Goal: Complete application form

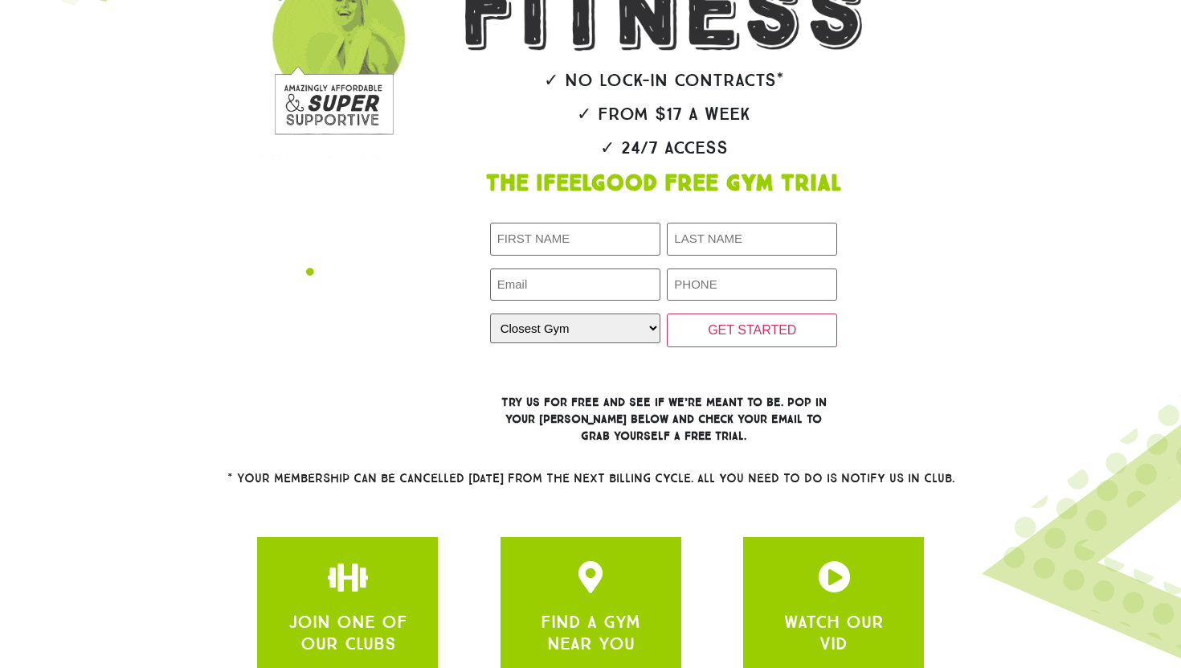
scroll to position [337, 0]
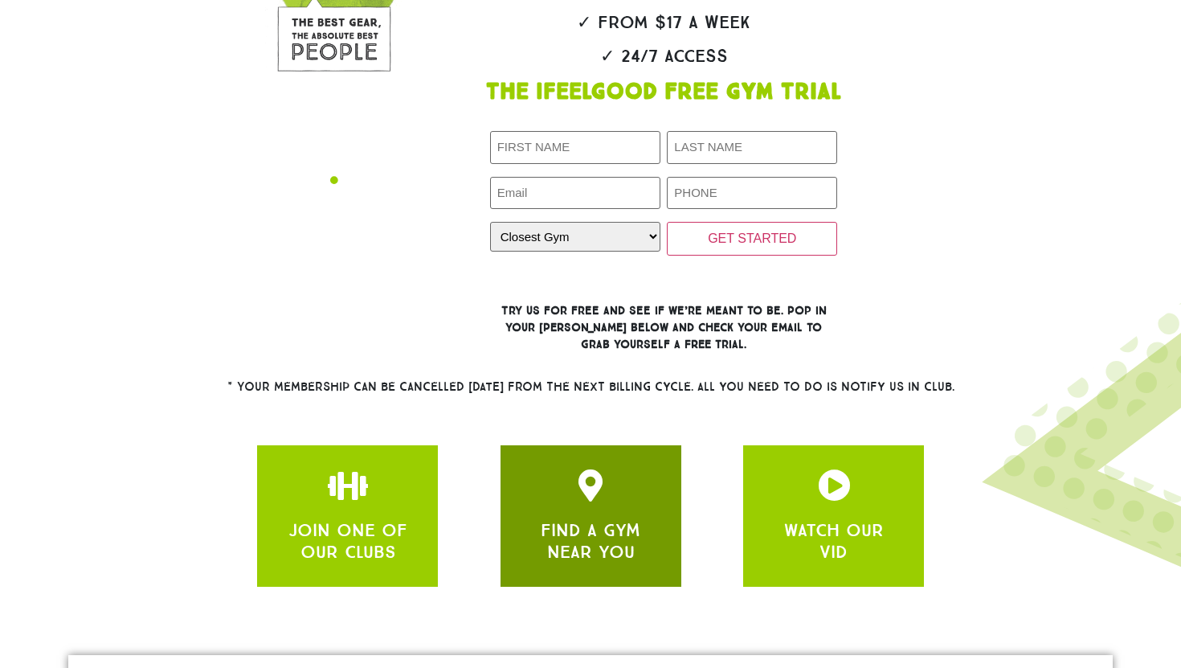
click at [574, 493] on icon "apbct__label_id__gravity_form" at bounding box center [590, 485] width 32 height 32
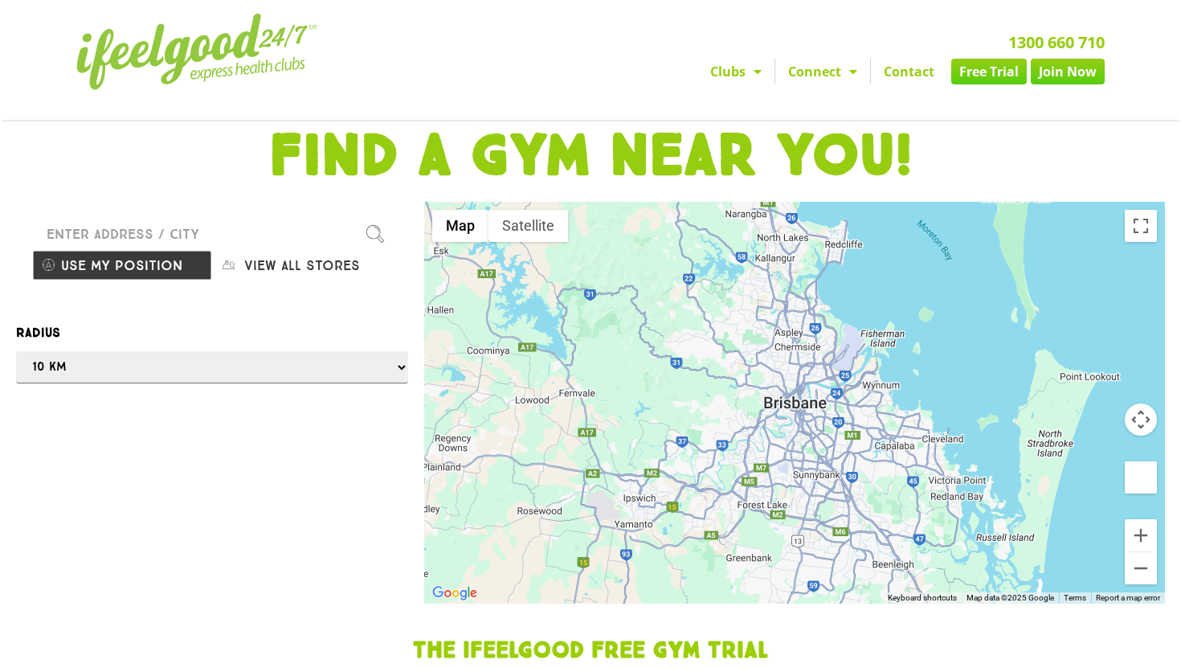
click at [195, 240] on input "Please enter a valid address" at bounding box center [212, 234] width 360 height 32
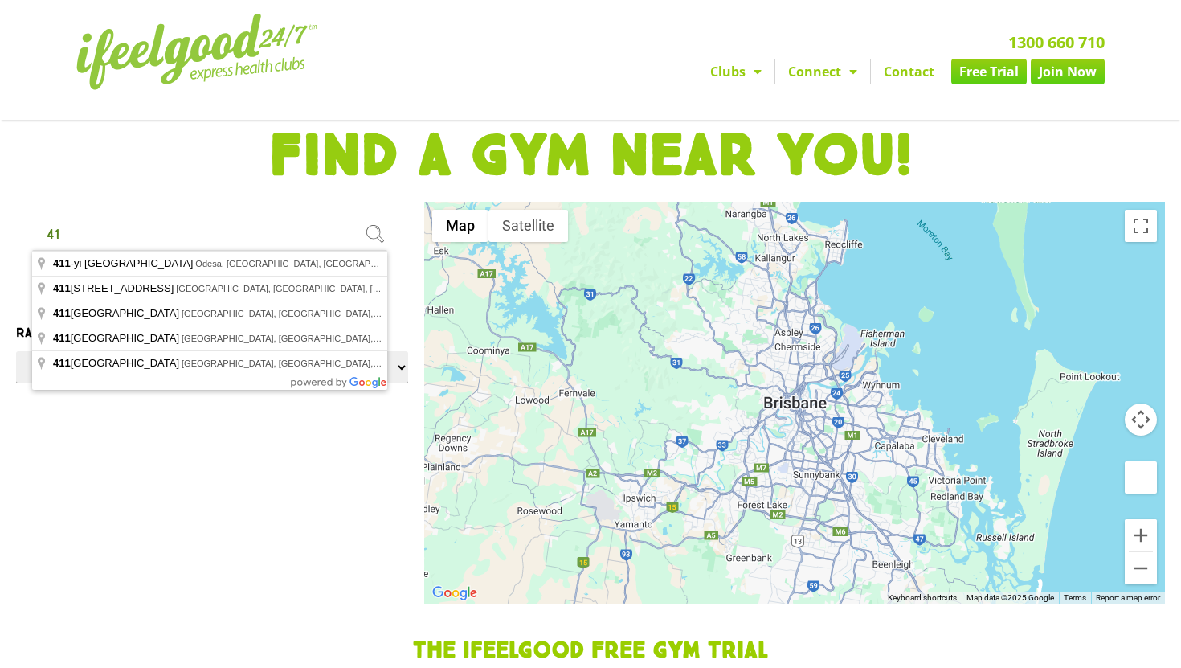
type input "4"
type input "27 Bottletree Place, Calamvale QLD, Australia"
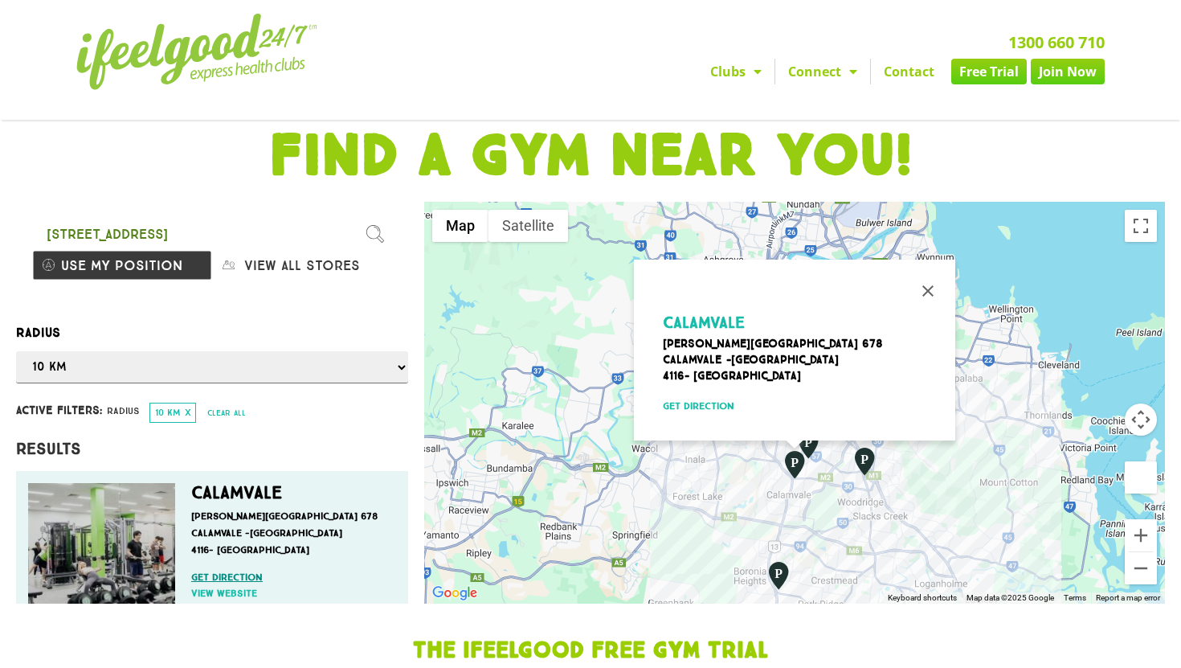
click at [217, 577] on link "Get direction" at bounding box center [289, 577] width 197 height 14
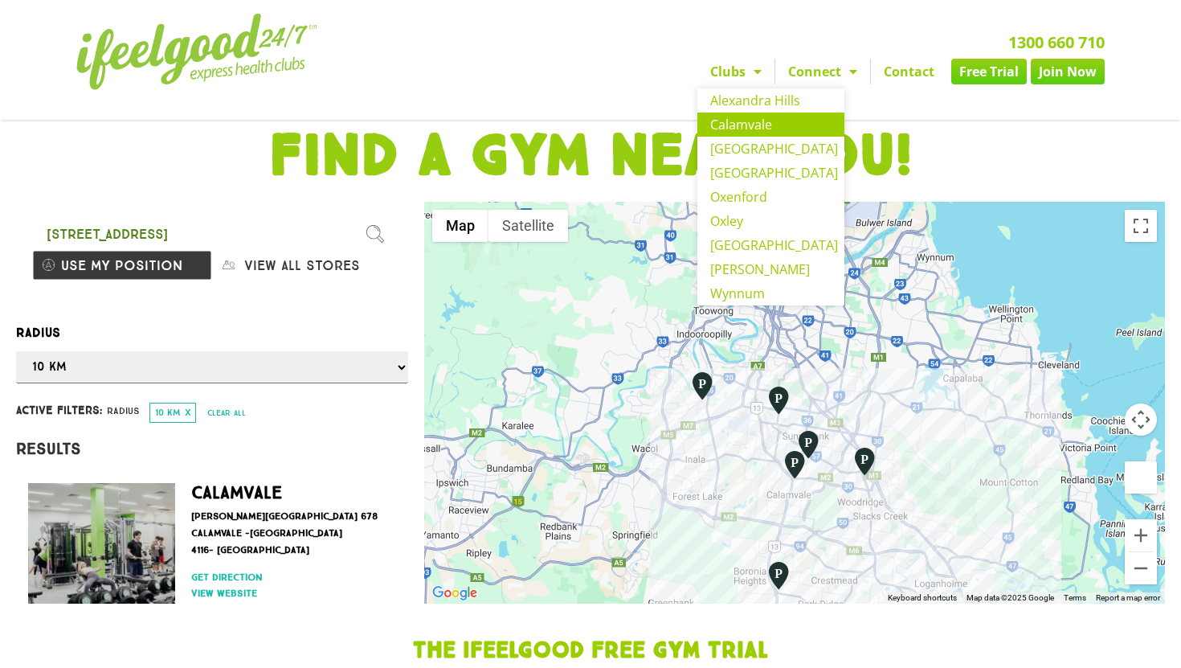
click at [738, 121] on link "Calamvale" at bounding box center [770, 124] width 147 height 24
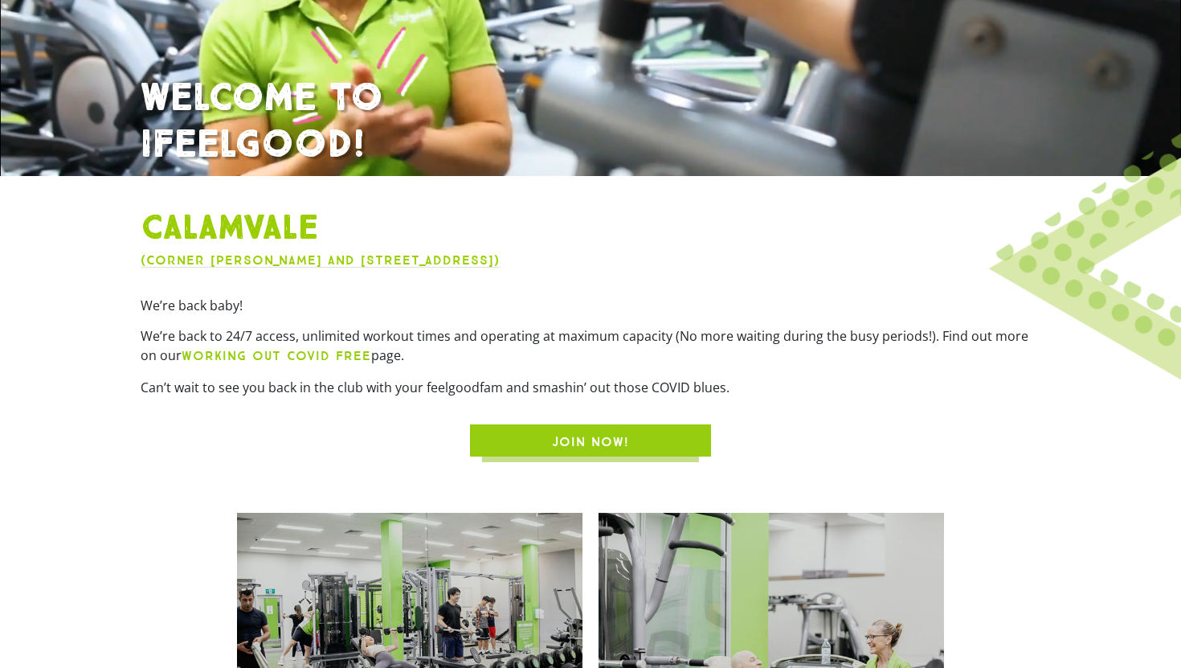
scroll to position [411, 0]
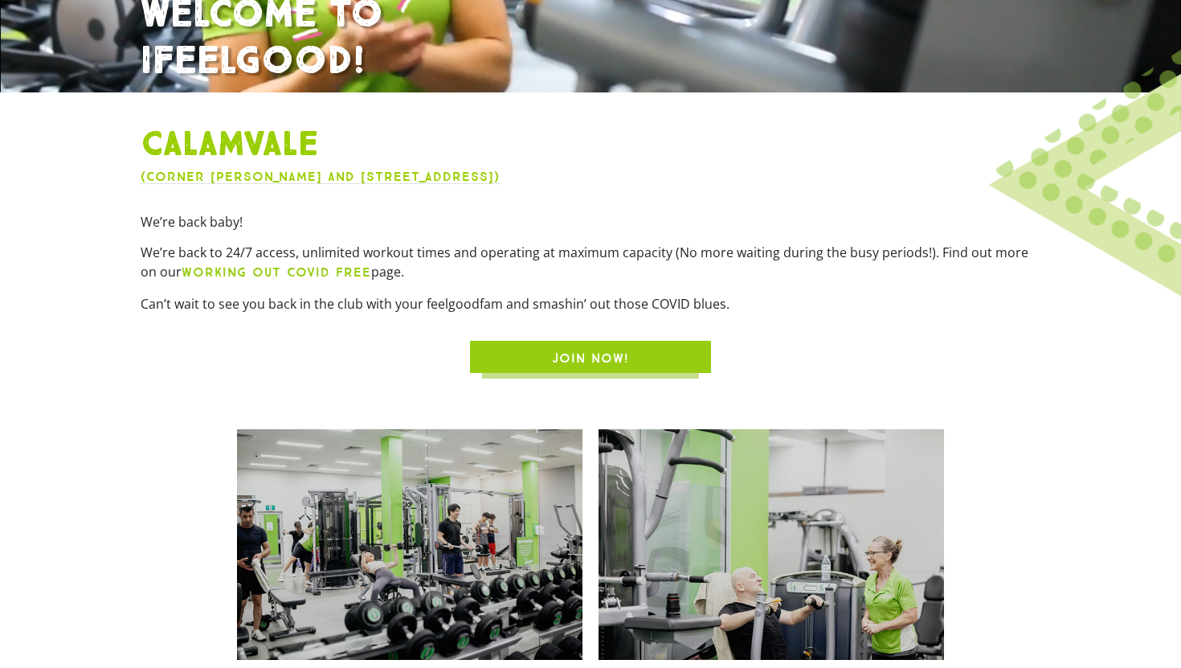
click at [580, 353] on span "JOIN NOW!" at bounding box center [590, 358] width 77 height 19
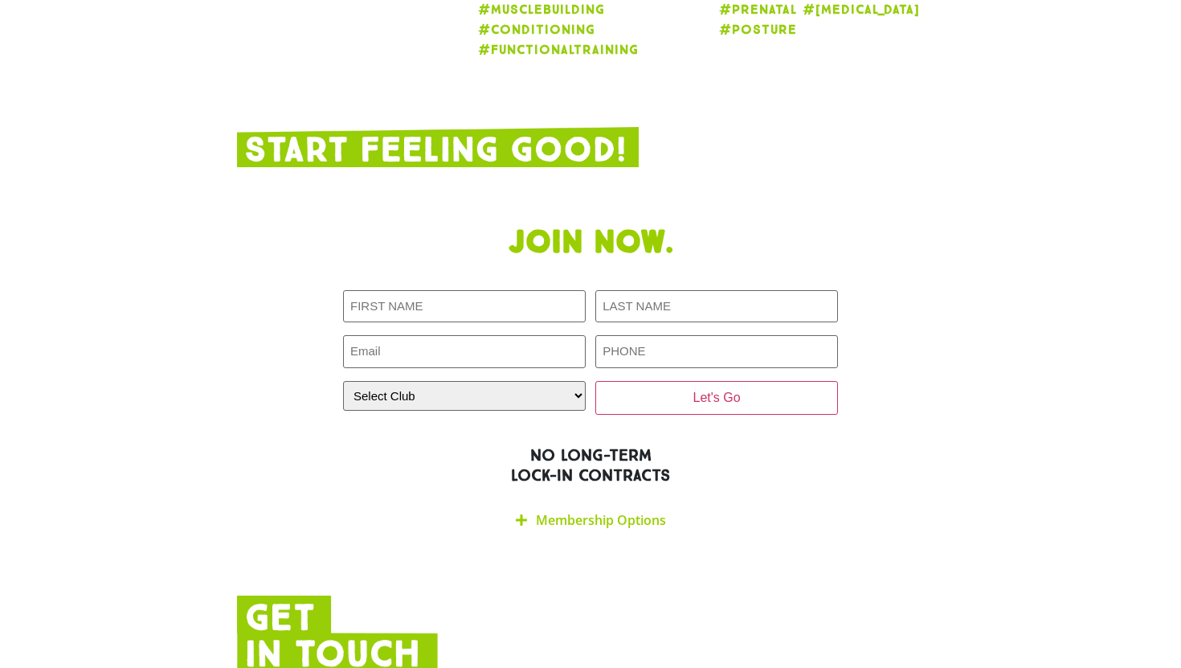
scroll to position [3091, 0]
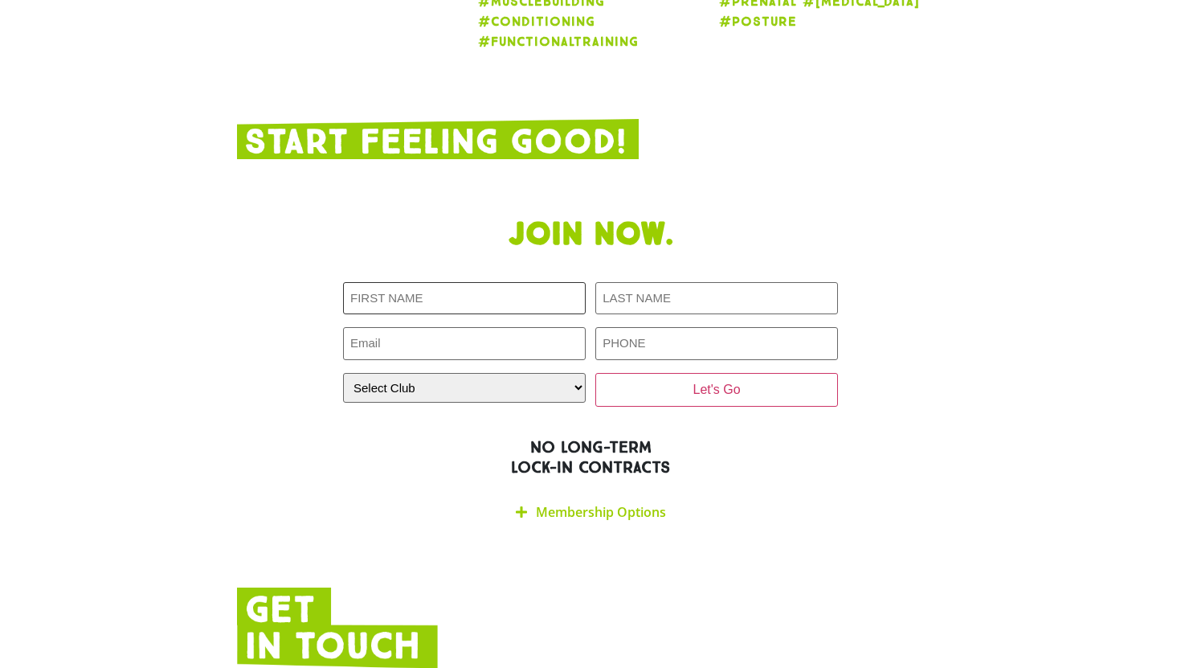
click at [457, 282] on input "First NAME (Required)" at bounding box center [464, 298] width 243 height 33
type input "[PERSON_NAME]"
click at [628, 282] on input "LAST NAME (Required)" at bounding box center [716, 298] width 243 height 33
type input "Fok"
click at [476, 327] on input "Email (Required)" at bounding box center [464, 343] width 243 height 33
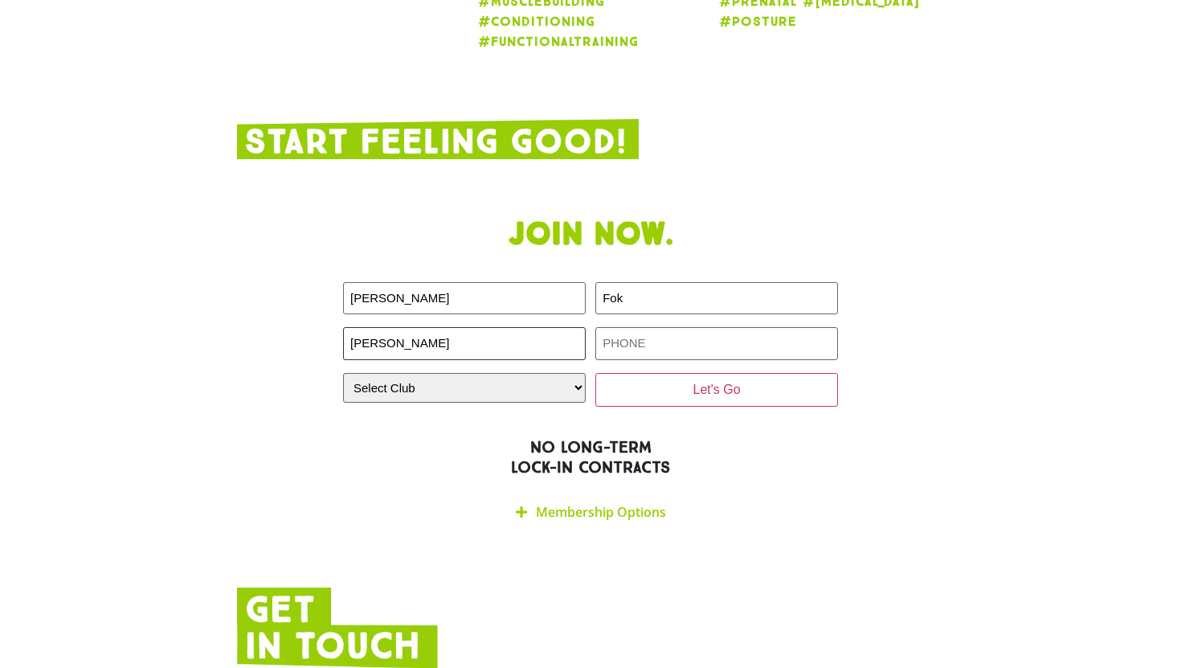
type input "Elaine"
click at [657, 327] on input "PHONE (Required)" at bounding box center [716, 343] width 243 height 33
type input "0401513053"
click at [524, 373] on select "Select Club Alexandra Hills Calamvale Coopers Plains Middle Park Oxenford Oxley…" at bounding box center [464, 388] width 243 height 30
select select "Calamvale"
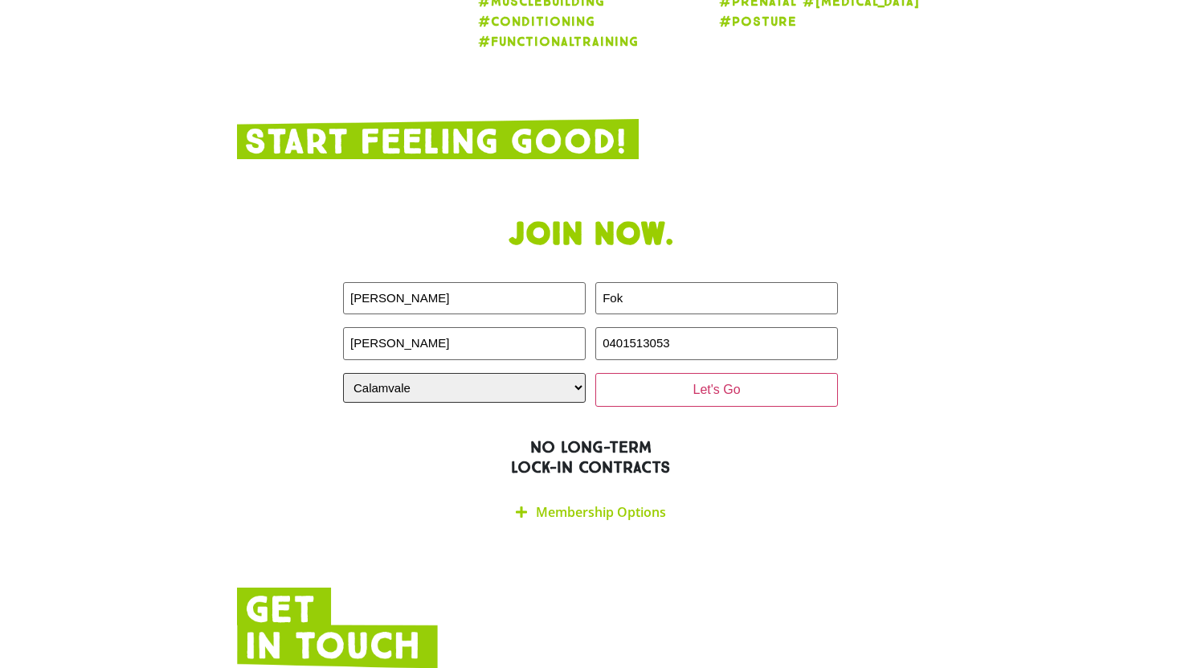
click at [343, 373] on select "Select Club Alexandra Hills Calamvale Coopers Plains Middle Park Oxenford Oxley…" at bounding box center [464, 388] width 243 height 30
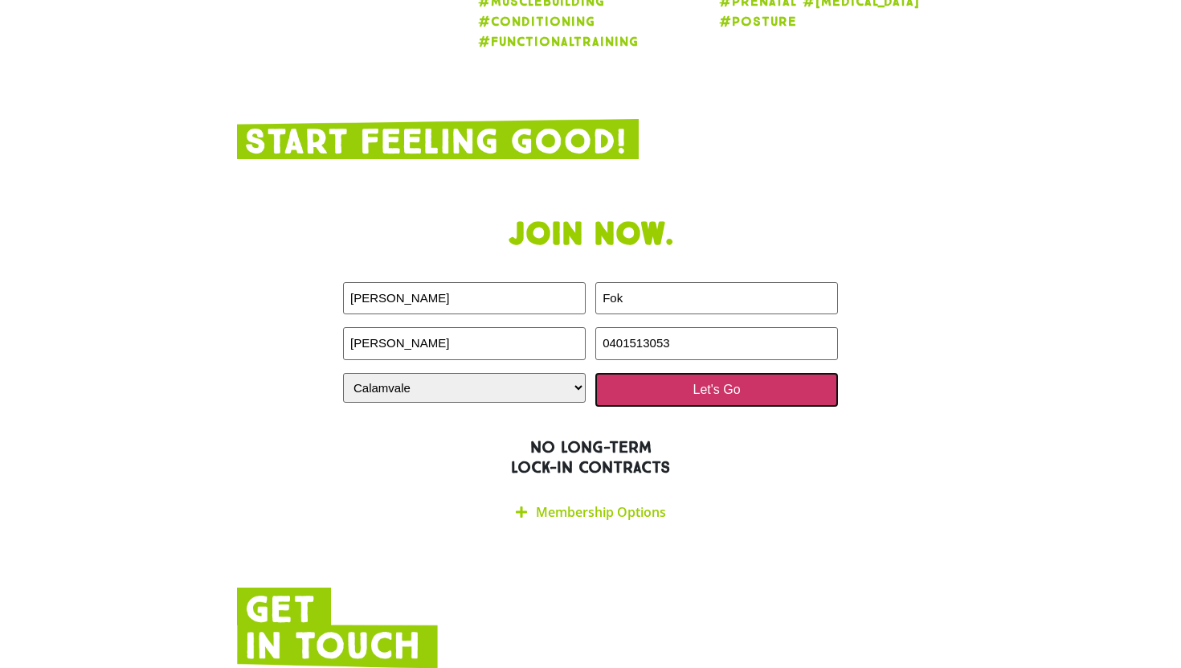
click at [687, 373] on input "Let's Go" at bounding box center [716, 390] width 243 height 34
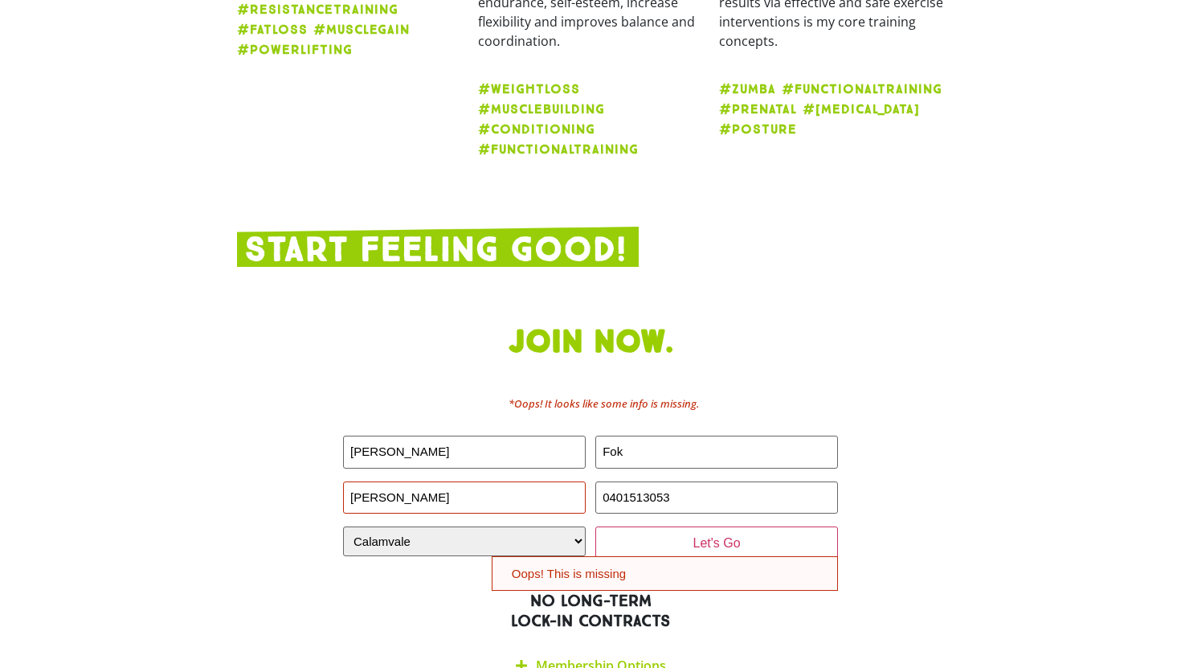
click at [503, 481] on input "Elaine" at bounding box center [464, 497] width 243 height 33
drag, startPoint x: 503, startPoint y: 416, endPoint x: 311, endPoint y: 416, distance: 192.0
click at [311, 416] on div "Join now. *Oops! It looks like some info is missing. First NAME (Required) Elai…" at bounding box center [590, 504] width 723 height 378
type input "elaine.chingyifok@gmail.com"
click at [717, 591] on h2 "NO LONG-TERM LOCK-IN CONTRACTS" at bounding box center [590, 611] width 707 height 40
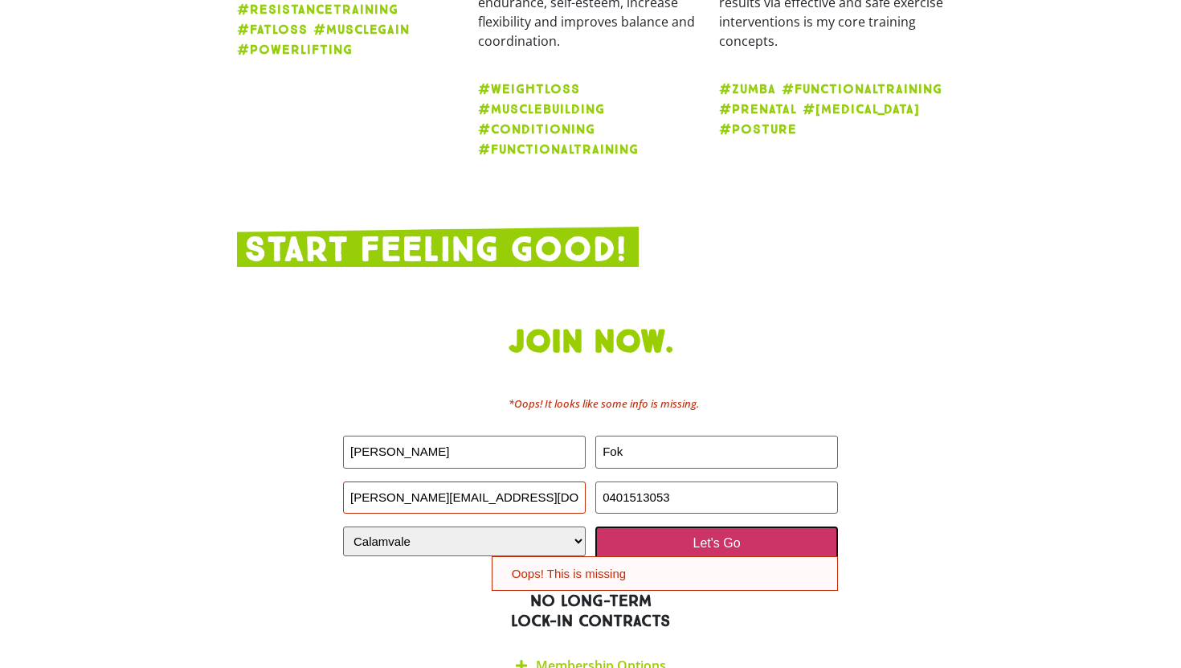
click at [722, 526] on input "Let's Go" at bounding box center [716, 543] width 243 height 34
click at [663, 526] on input "Let's Go" at bounding box center [716, 543] width 243 height 34
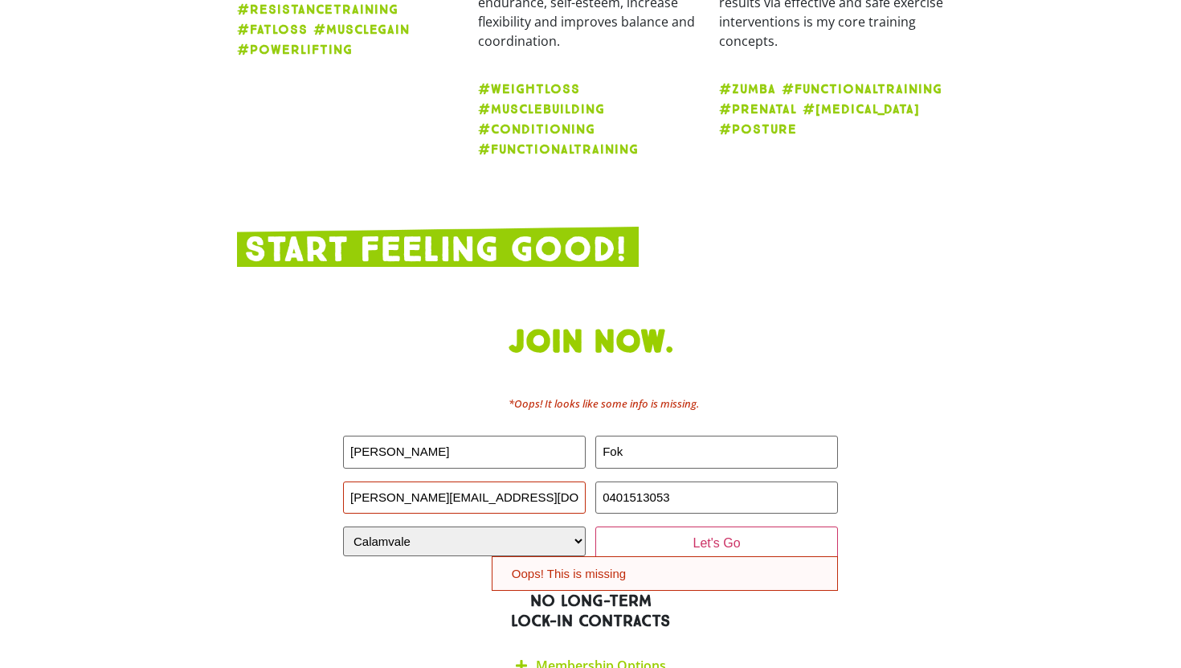
click at [656, 556] on div "Oops! This is missing" at bounding box center [665, 573] width 346 height 35
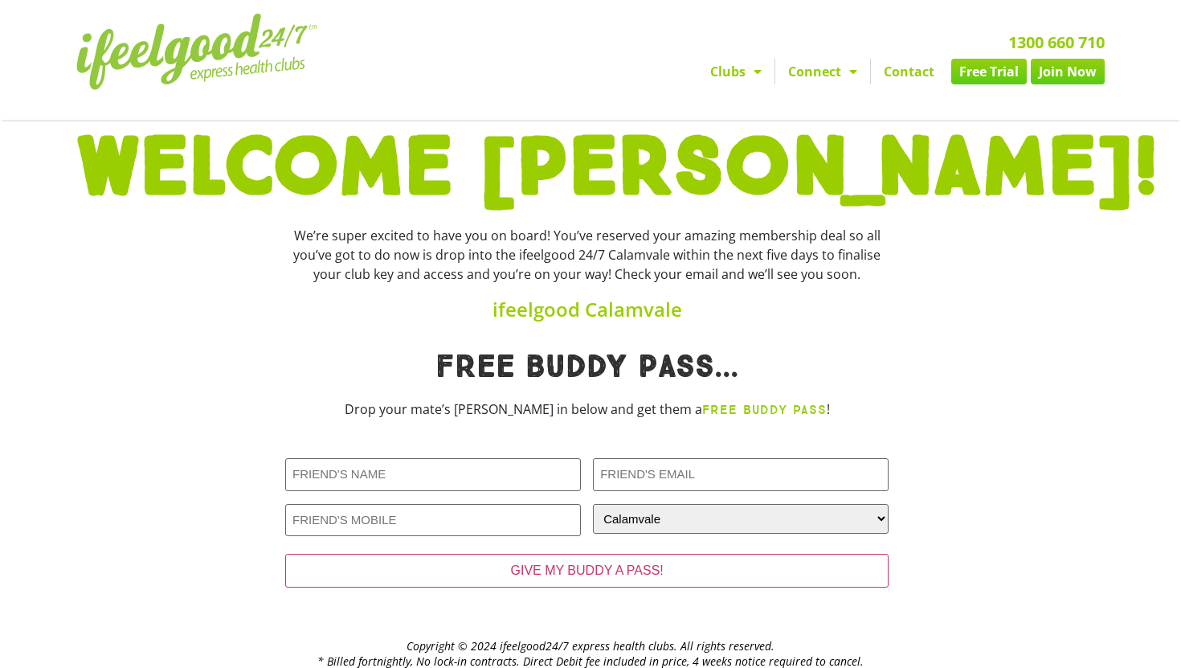
scroll to position [47, 0]
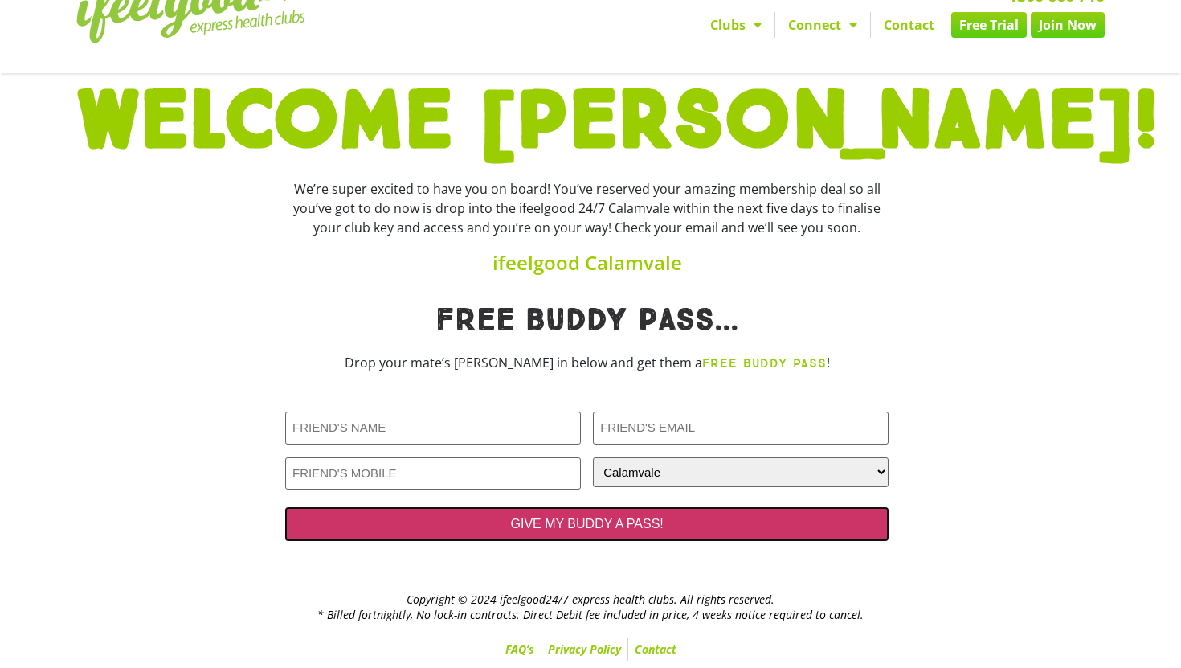
click at [474, 524] on input "GIVE MY BUDDY A PASS!" at bounding box center [586, 524] width 603 height 34
